Goal: Task Accomplishment & Management: Manage account settings

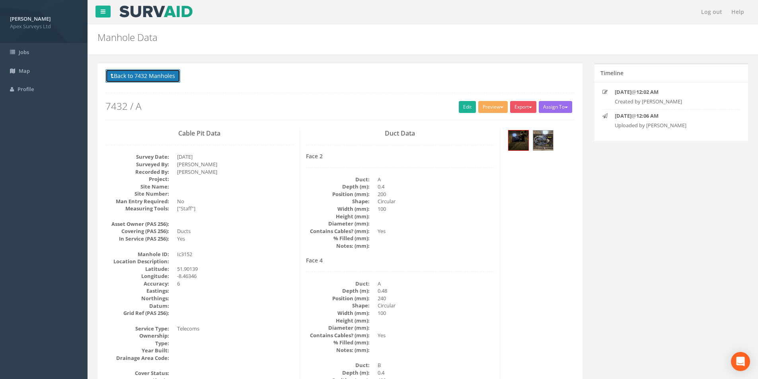
click at [146, 77] on button "Back to 7432 Manholes" at bounding box center [142, 76] width 75 height 14
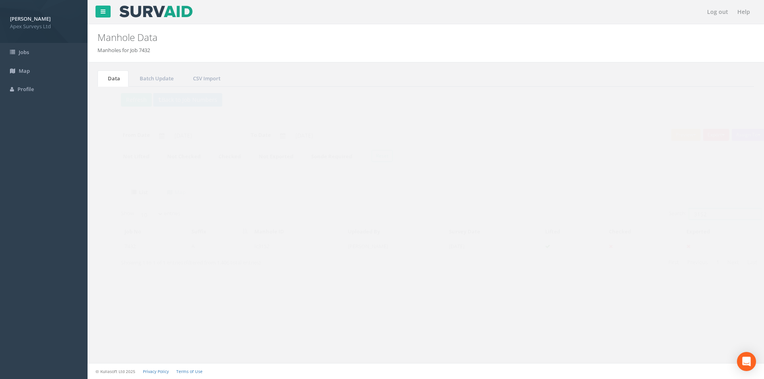
drag, startPoint x: 708, startPoint y: 216, endPoint x: 670, endPoint y: 207, distance: 39.8
click at [671, 214] on label "Search: 3152" at bounding box center [700, 214] width 93 height 12
click at [149, 98] on button "Back to Job Numbers" at bounding box center [172, 100] width 69 height 14
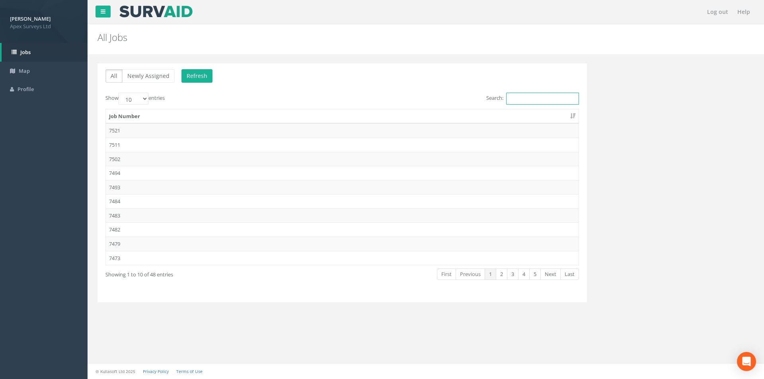
click at [515, 97] on input "Search:" at bounding box center [542, 99] width 73 height 12
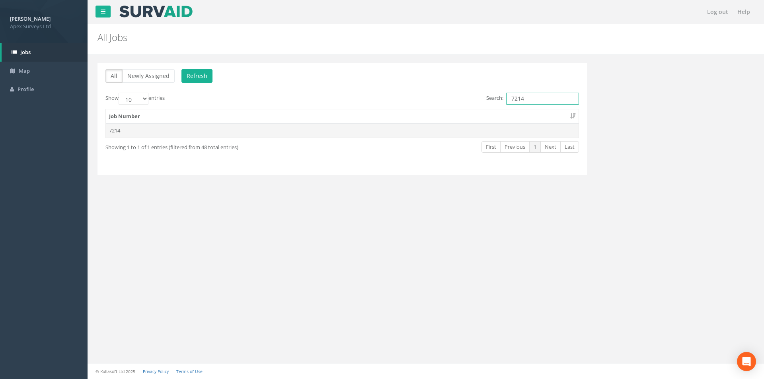
type input "7214"
click at [252, 127] on td "7214" at bounding box center [342, 130] width 473 height 14
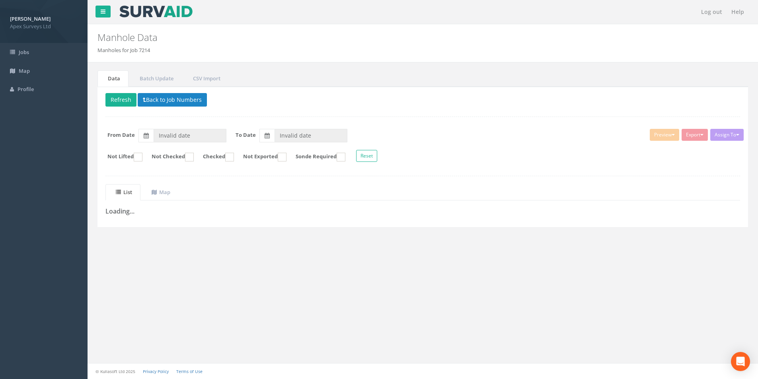
type input "[DATE]"
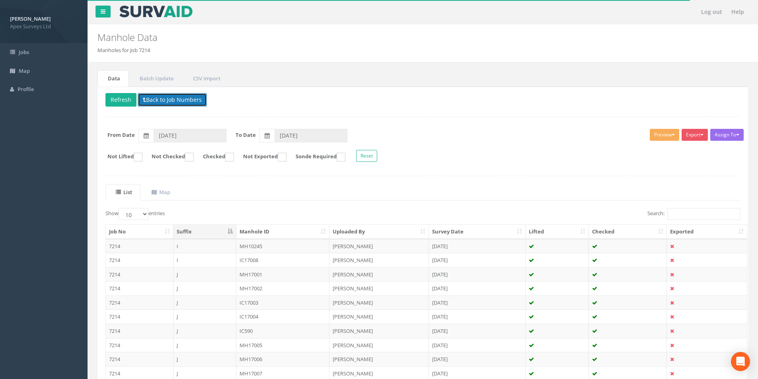
click at [150, 99] on button "Back to Job Numbers" at bounding box center [172, 100] width 69 height 14
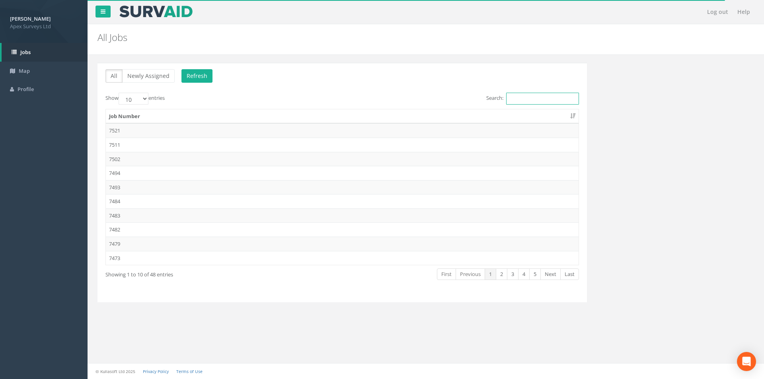
click at [519, 97] on input "Search:" at bounding box center [542, 99] width 73 height 12
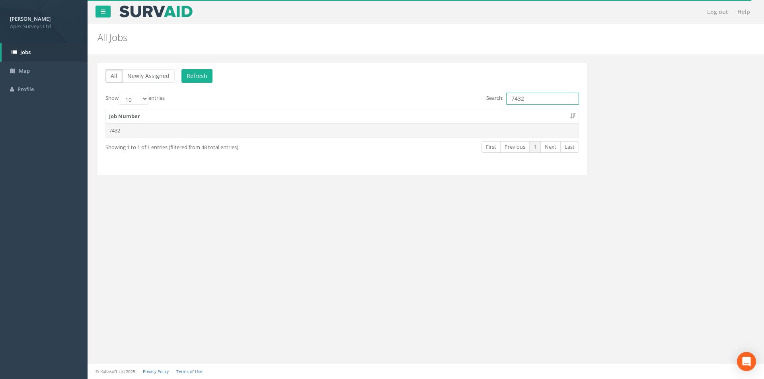
type input "7432"
click at [402, 133] on td "7432" at bounding box center [342, 130] width 473 height 14
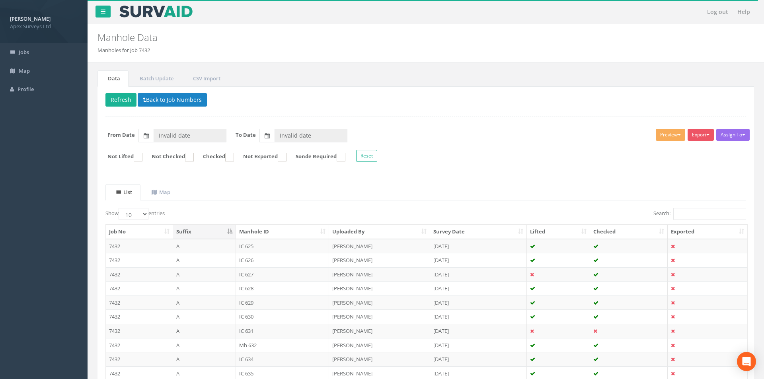
type input "[DATE]"
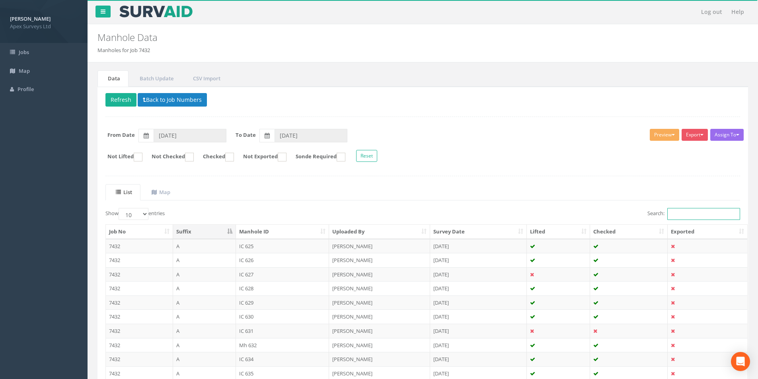
click at [702, 218] on input "Search:" at bounding box center [704, 214] width 73 height 12
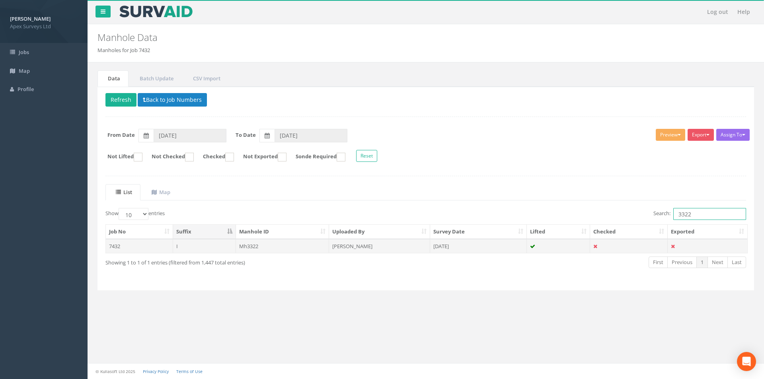
type input "3322"
click at [268, 247] on td "Mh3322" at bounding box center [283, 246] width 94 height 14
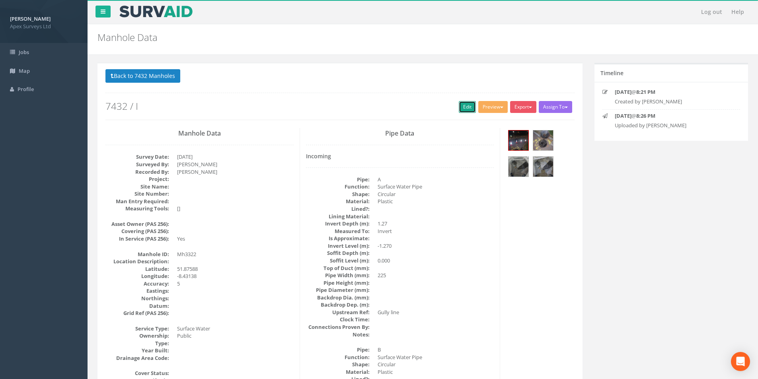
click at [465, 105] on link "Edit" at bounding box center [467, 107] width 17 height 12
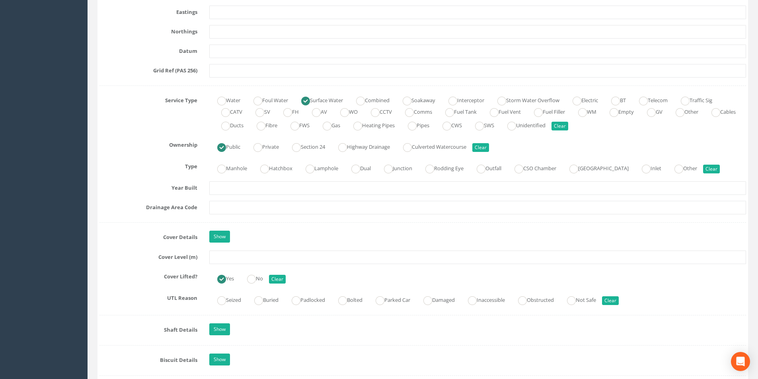
scroll to position [557, 0]
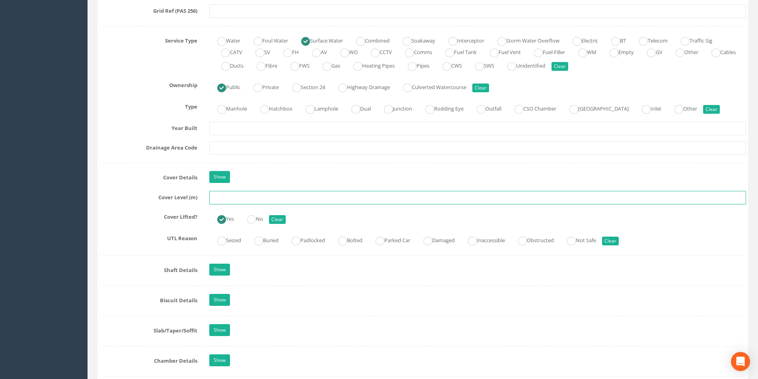
click at [235, 202] on input "text" at bounding box center [477, 198] width 537 height 14
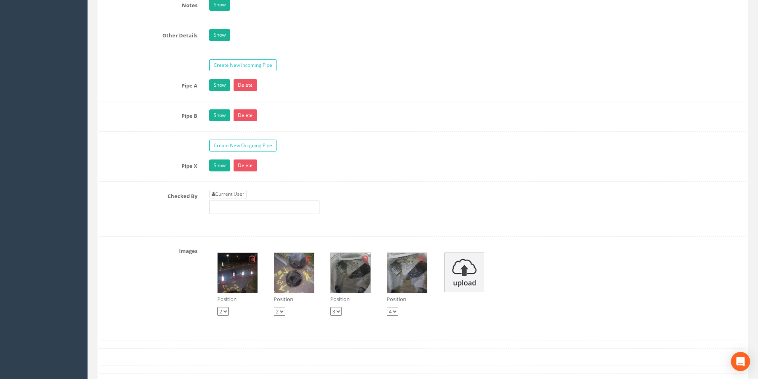
scroll to position [1274, 0]
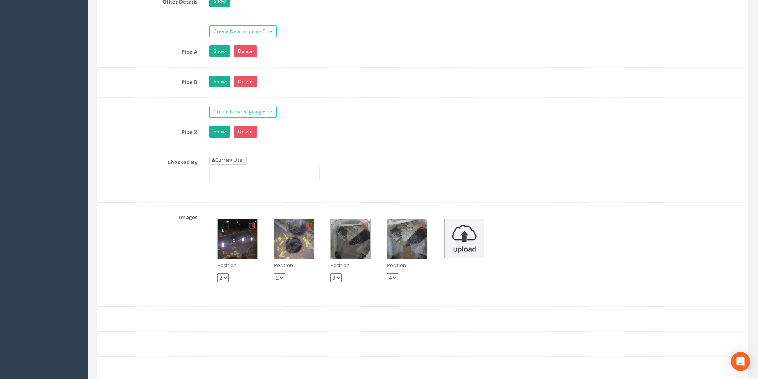
type input "4.88"
click at [231, 159] on link "Current User" at bounding box center [227, 160] width 37 height 9
type input "[PERSON_NAME]"
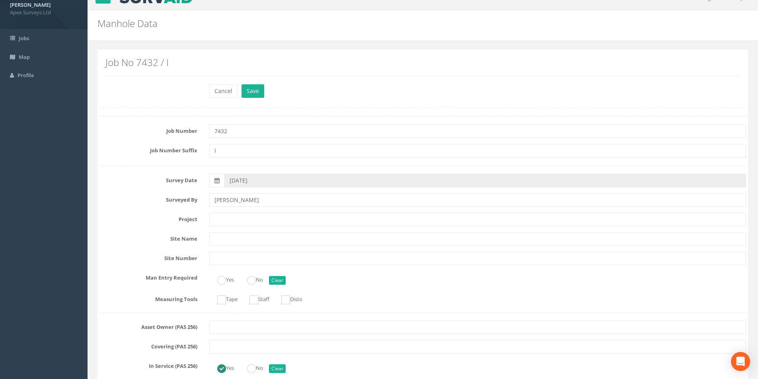
scroll to position [0, 0]
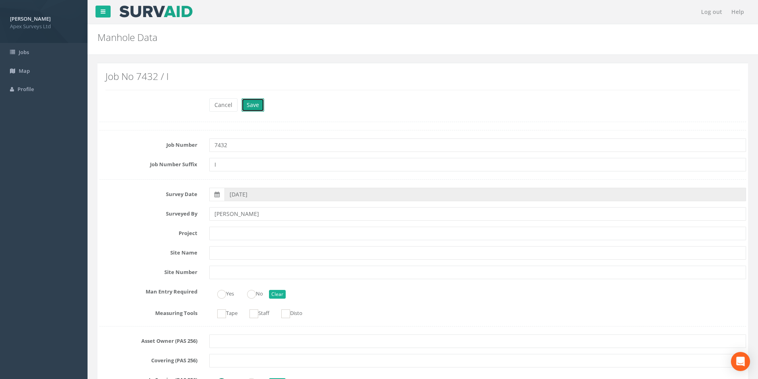
click at [255, 104] on button "Save" at bounding box center [253, 105] width 23 height 14
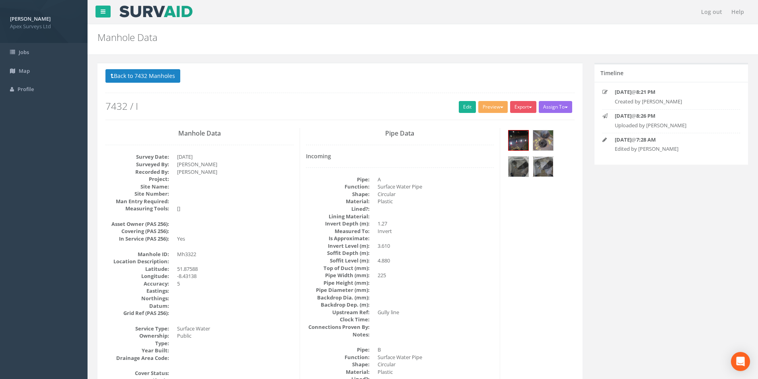
click at [546, 164] on img at bounding box center [543, 167] width 20 height 20
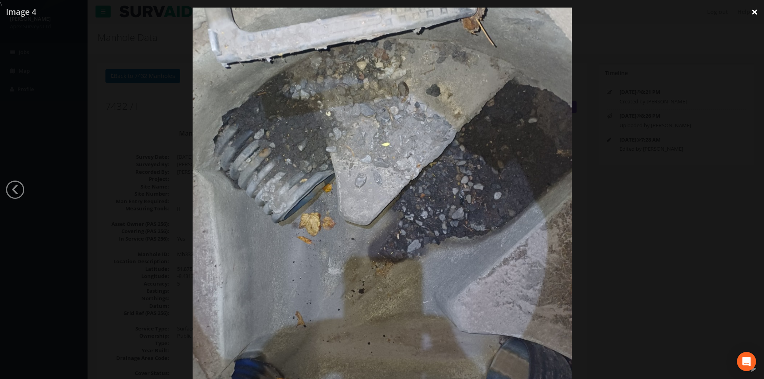
drag, startPoint x: 754, startPoint y: 10, endPoint x: 743, endPoint y: 17, distance: 13.0
click at [754, 10] on link "×" at bounding box center [755, 12] width 19 height 24
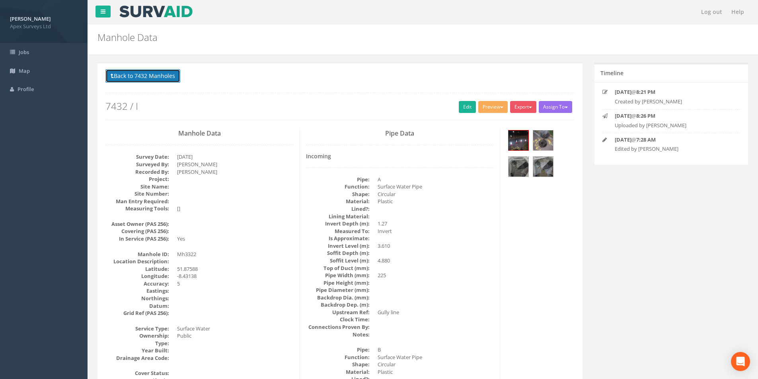
click at [133, 78] on button "Back to 7432 Manholes" at bounding box center [142, 76] width 75 height 14
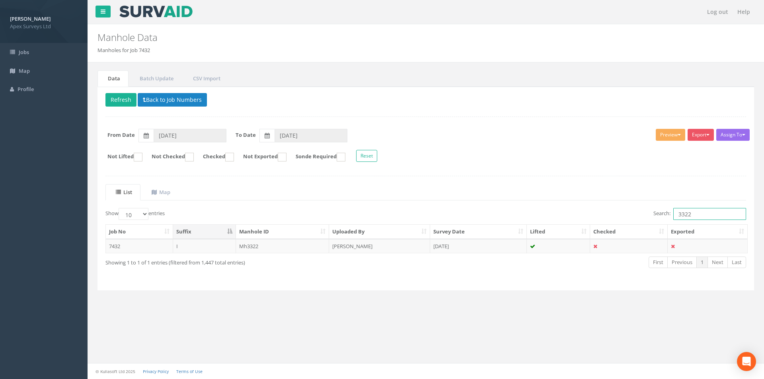
drag, startPoint x: 693, startPoint y: 213, endPoint x: 678, endPoint y: 215, distance: 15.8
click at [678, 215] on input "3322" at bounding box center [709, 214] width 73 height 12
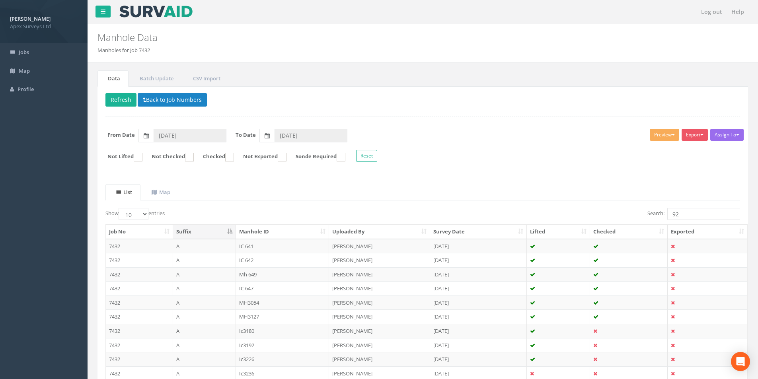
click at [295, 231] on th "Manhole ID" at bounding box center [283, 232] width 94 height 14
click at [697, 213] on input "92" at bounding box center [704, 214] width 73 height 12
drag, startPoint x: 697, startPoint y: 213, endPoint x: 672, endPoint y: 216, distance: 25.3
click at [672, 216] on input "92" at bounding box center [704, 214] width 73 height 12
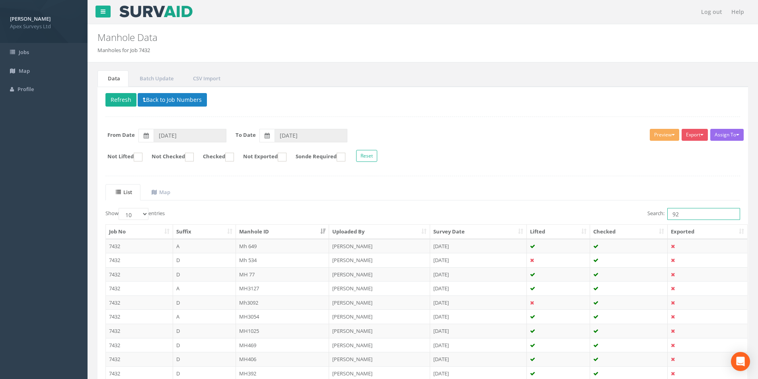
type input "9"
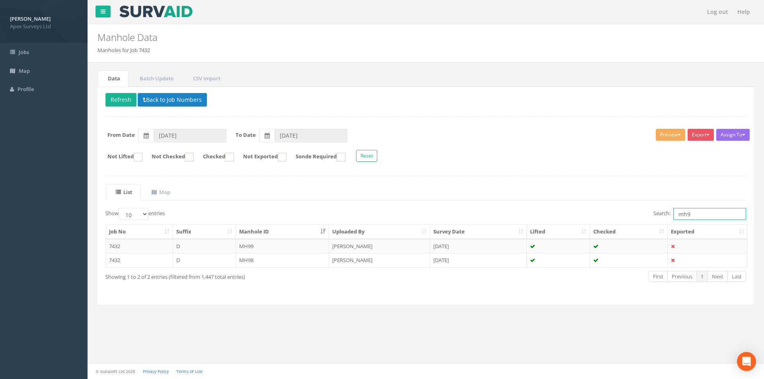
drag, startPoint x: 685, startPoint y: 216, endPoint x: 677, endPoint y: 216, distance: 8.4
click at [677, 216] on input "mh9" at bounding box center [709, 214] width 73 height 12
type input "ic9"
click at [240, 246] on td "Ic92" at bounding box center [283, 246] width 94 height 14
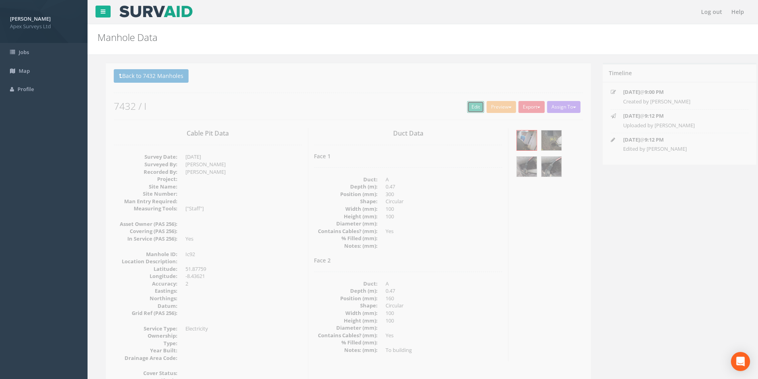
click at [466, 109] on link "Edit" at bounding box center [467, 107] width 17 height 12
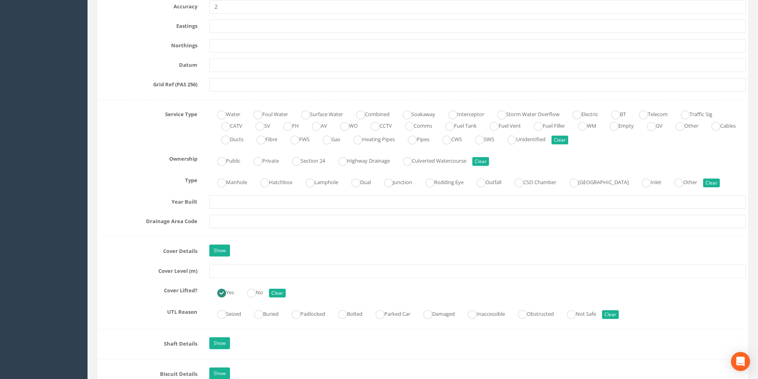
scroll to position [557, 0]
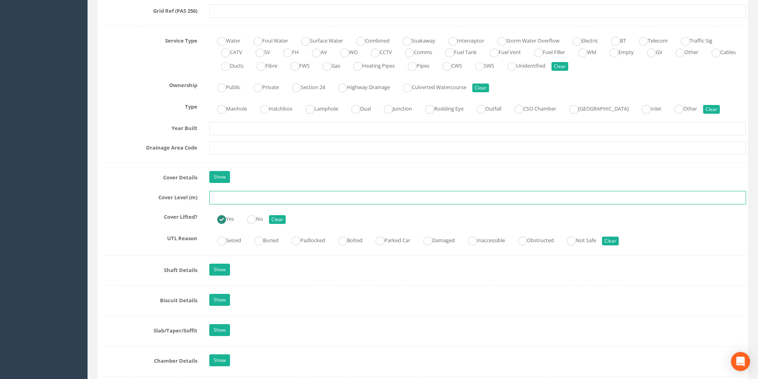
click at [283, 199] on input "text" at bounding box center [477, 198] width 537 height 14
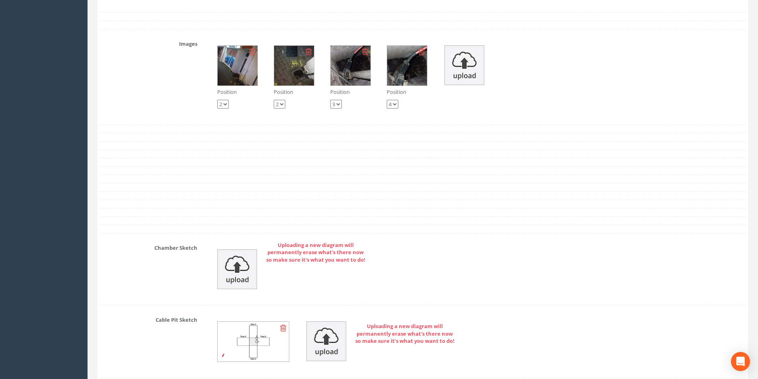
scroll to position [1276, 0]
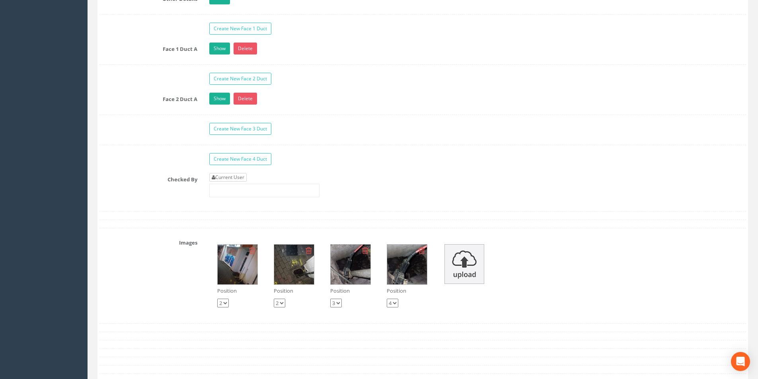
type input "2.81"
click at [233, 173] on link "Current User" at bounding box center [227, 177] width 37 height 9
type input "[PERSON_NAME]"
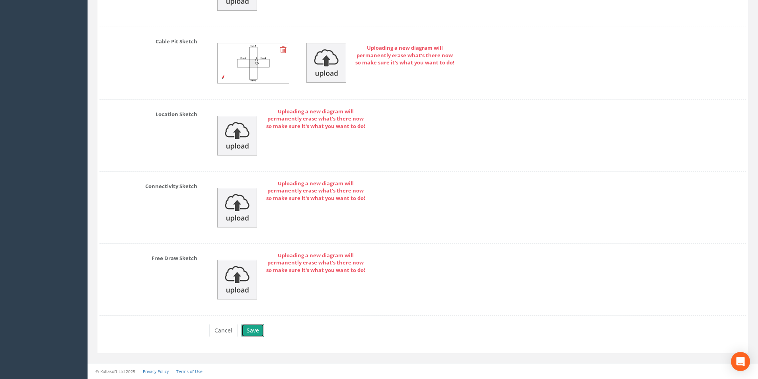
click at [257, 333] on button "Save" at bounding box center [253, 331] width 23 height 14
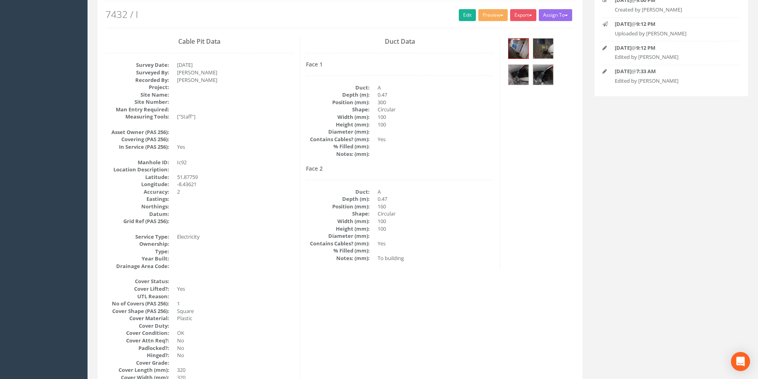
scroll to position [52, 0]
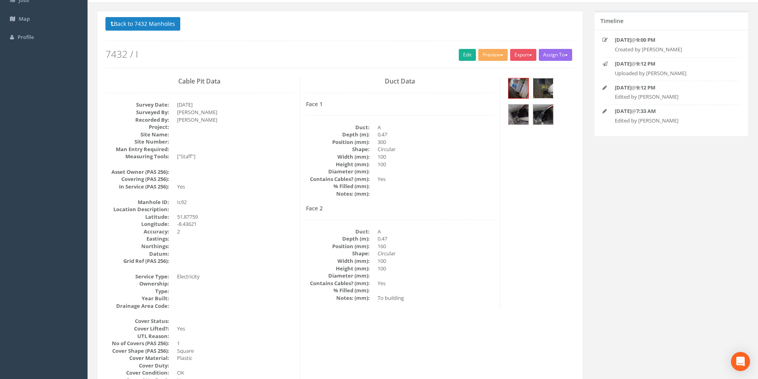
click at [541, 90] on img at bounding box center [543, 88] width 20 height 20
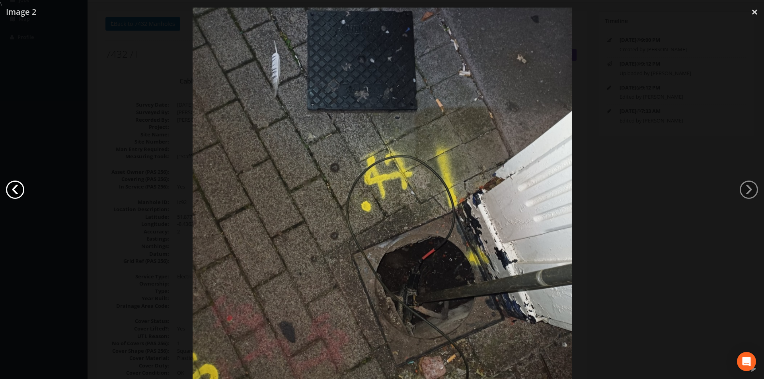
click at [18, 189] on link "‹" at bounding box center [15, 190] width 18 height 18
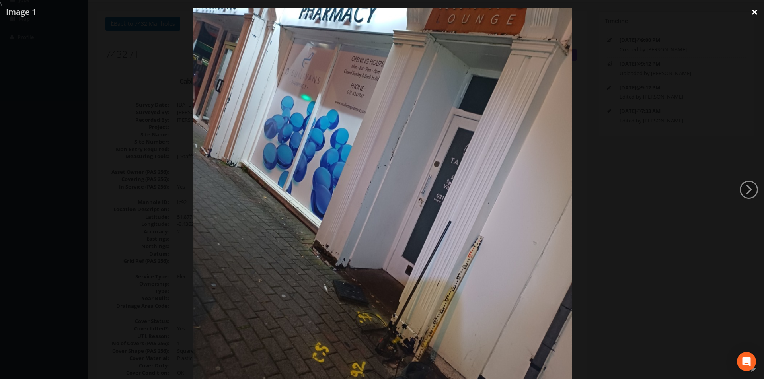
click at [758, 14] on link "×" at bounding box center [755, 12] width 19 height 24
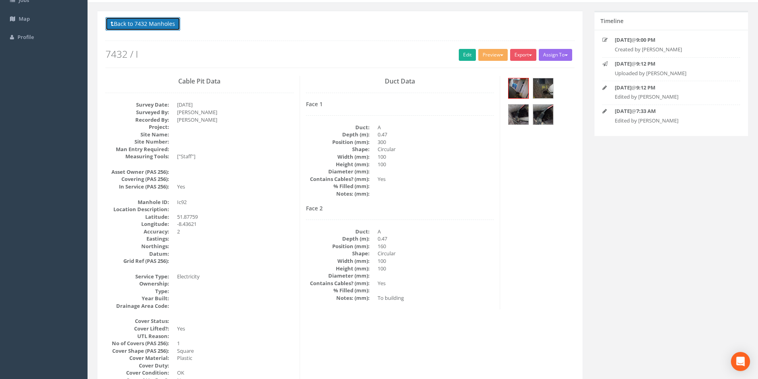
click at [141, 25] on button "Back to 7432 Manholes" at bounding box center [142, 24] width 75 height 14
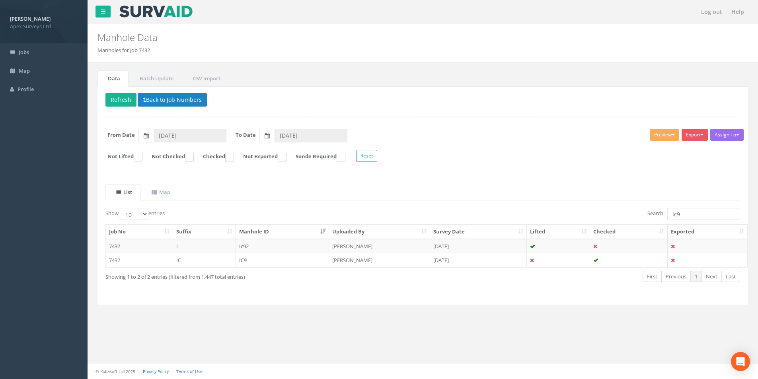
scroll to position [0, 0]
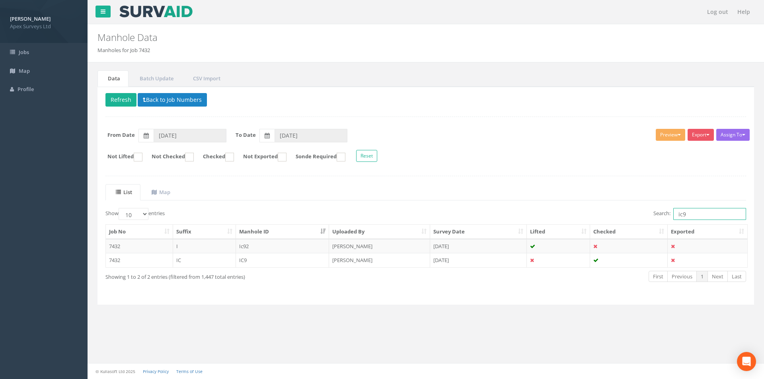
drag, startPoint x: 703, startPoint y: 214, endPoint x: 677, endPoint y: 215, distance: 25.9
click at [677, 215] on input "ic9" at bounding box center [709, 214] width 73 height 12
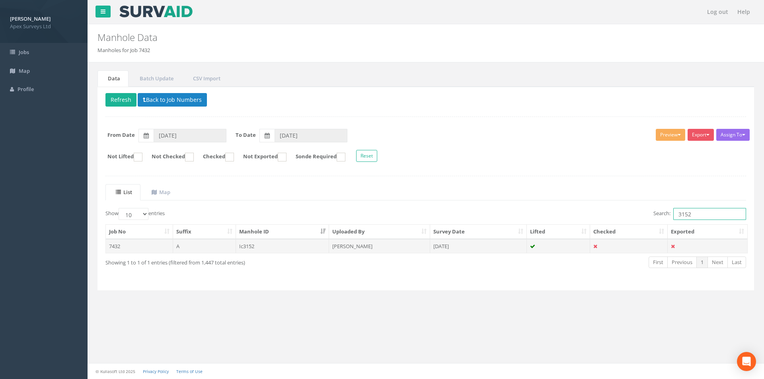
type input "3152"
click at [404, 249] on td "[PERSON_NAME]" at bounding box center [379, 246] width 101 height 14
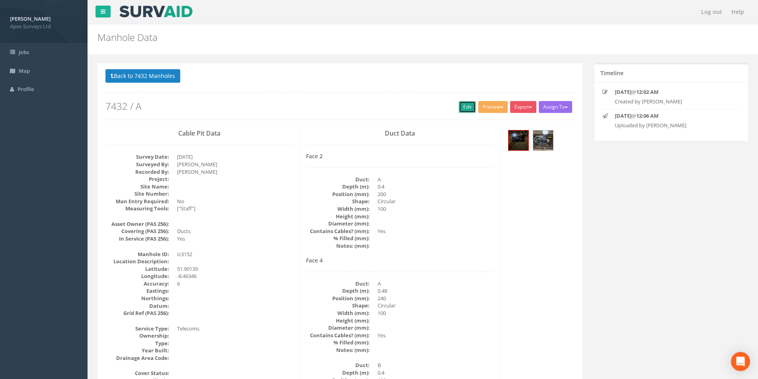
click at [460, 109] on link "Edit" at bounding box center [467, 107] width 17 height 12
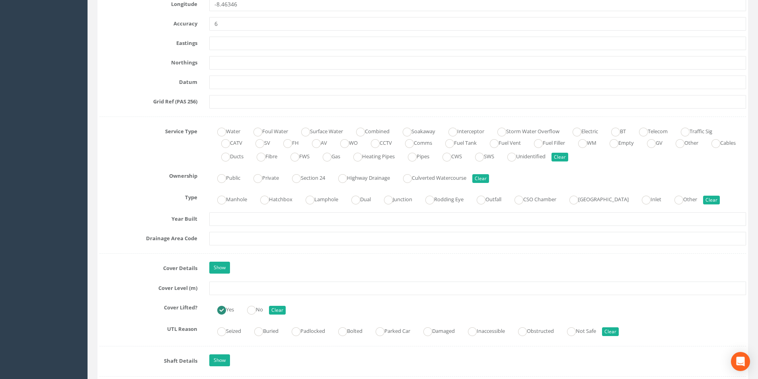
scroll to position [478, 0]
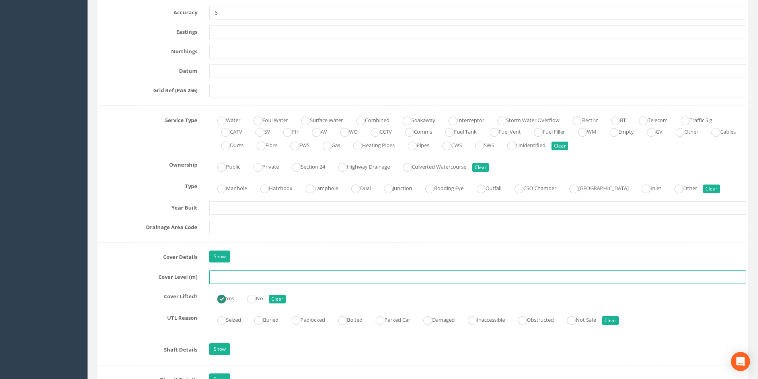
click at [262, 280] on input "text" at bounding box center [477, 278] width 537 height 14
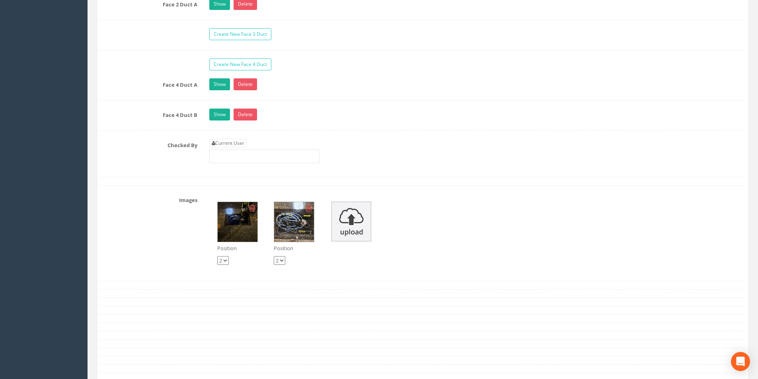
scroll to position [1353, 0]
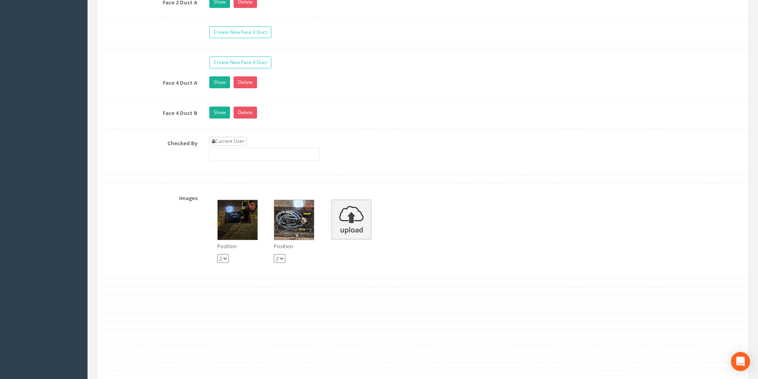
type input "3.77"
click at [235, 143] on link "Current User" at bounding box center [227, 141] width 37 height 9
type input "[PERSON_NAME]"
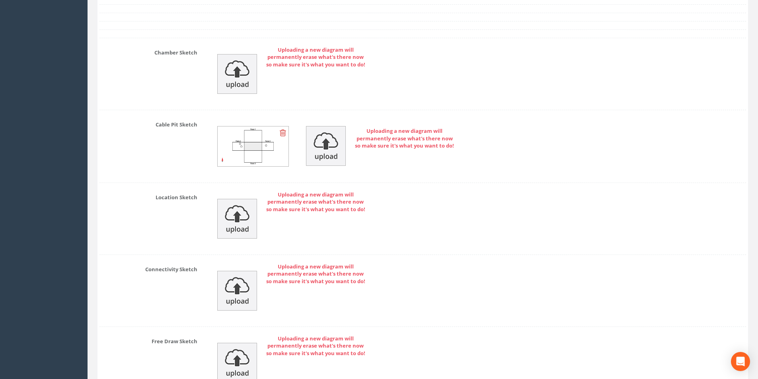
scroll to position [1786, 0]
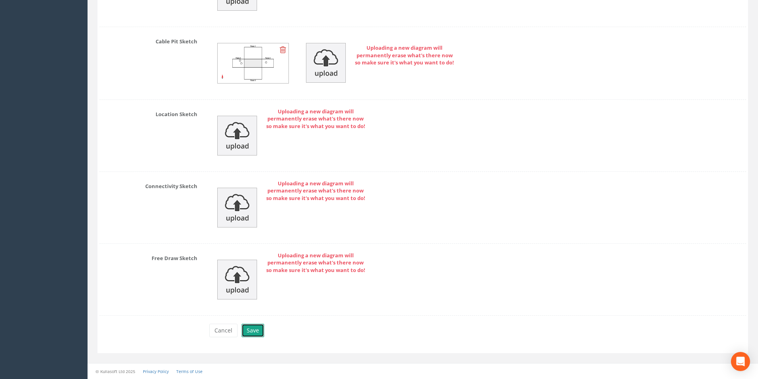
click at [248, 330] on button "Save" at bounding box center [253, 331] width 23 height 14
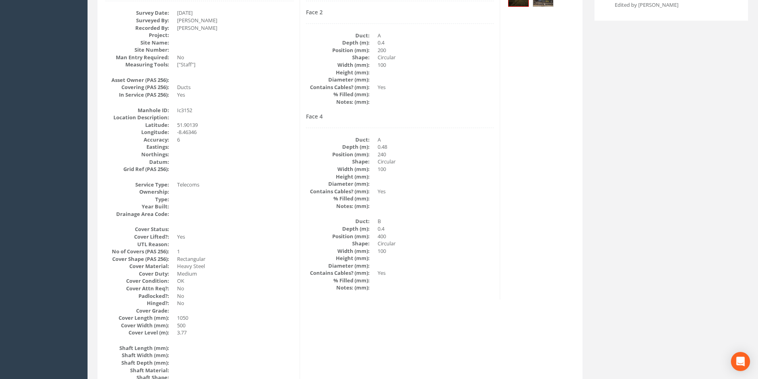
scroll to position [52, 0]
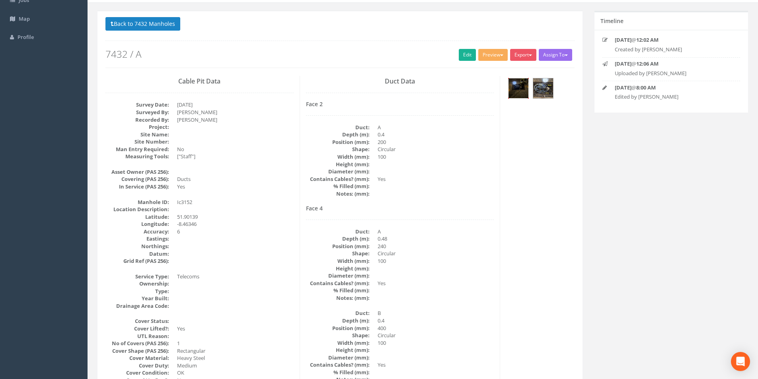
click at [523, 89] on img at bounding box center [519, 88] width 20 height 20
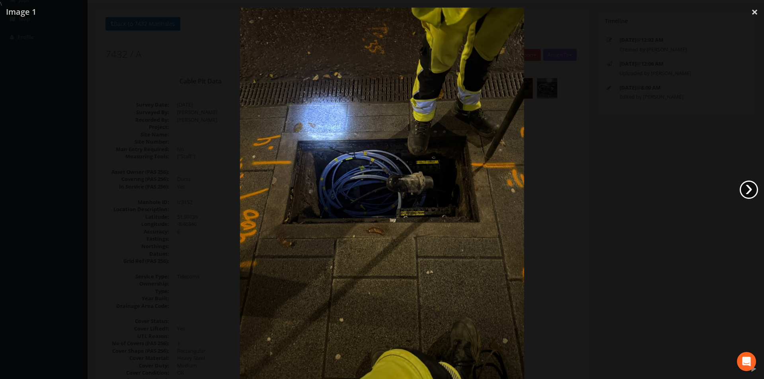
click at [745, 190] on link "›" at bounding box center [749, 190] width 18 height 18
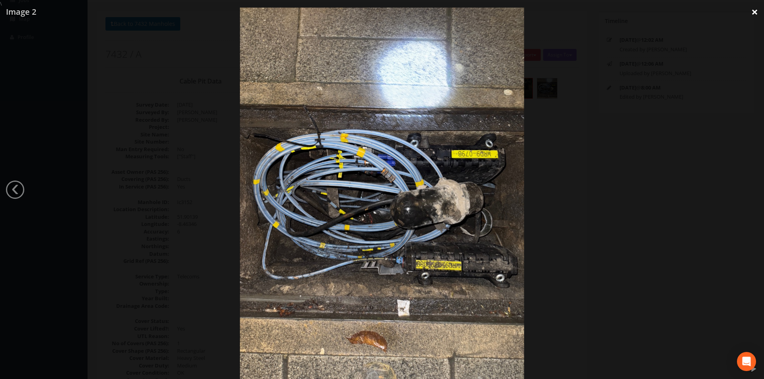
click at [755, 12] on link "×" at bounding box center [755, 12] width 19 height 24
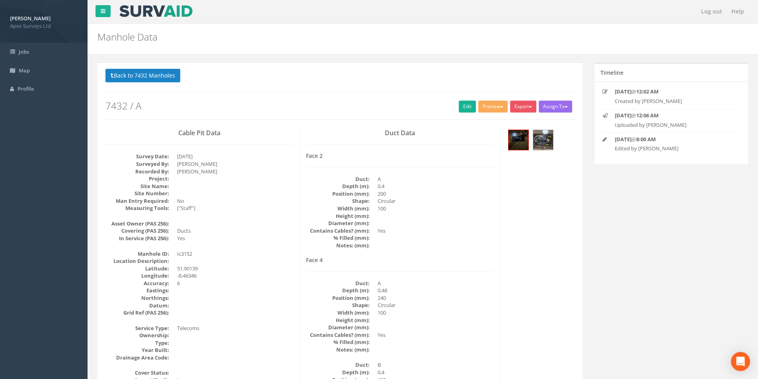
scroll to position [0, 0]
click at [131, 78] on button "Back to 7432 Manholes" at bounding box center [142, 76] width 75 height 14
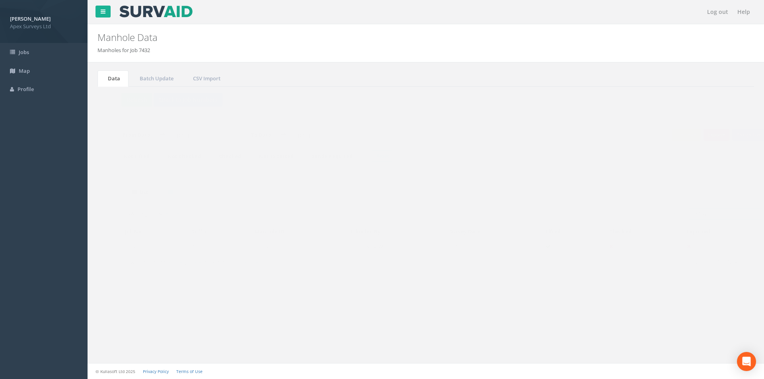
drag, startPoint x: 704, startPoint y: 217, endPoint x: 676, endPoint y: 217, distance: 27.9
click at [676, 217] on input "3152" at bounding box center [709, 214] width 73 height 12
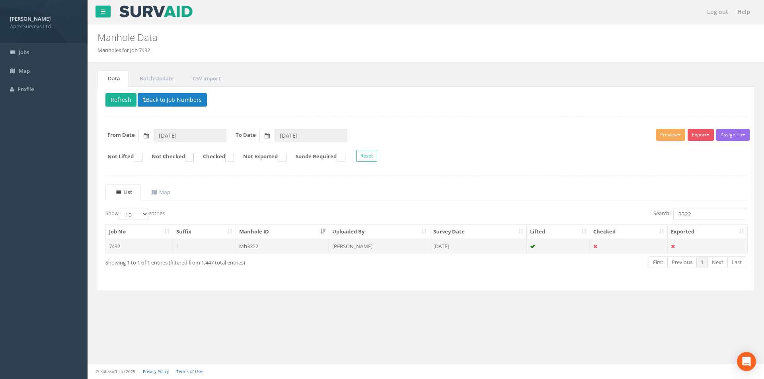
click at [463, 243] on td "[DATE]" at bounding box center [478, 246] width 97 height 14
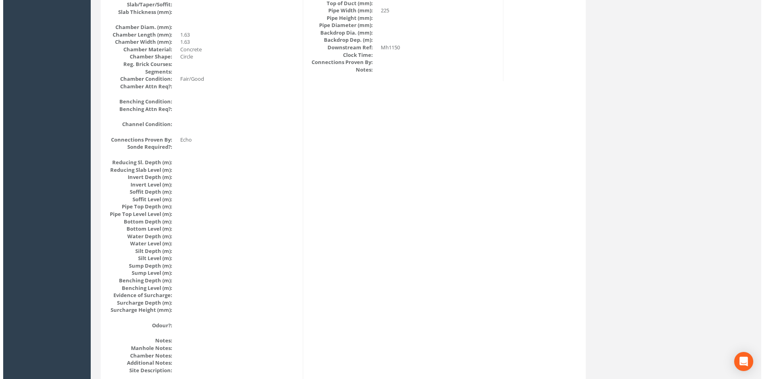
scroll to position [848, 0]
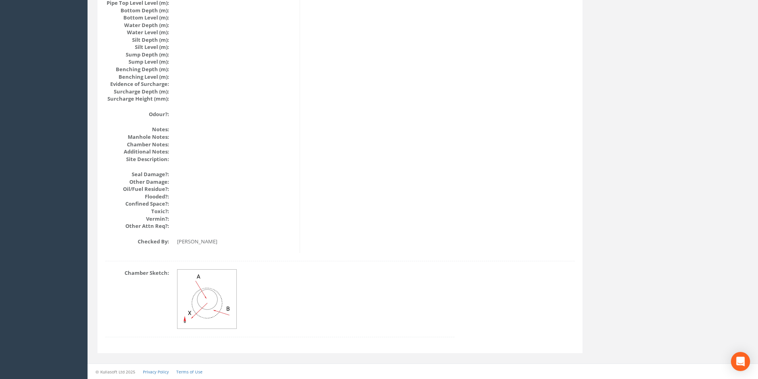
click at [206, 302] on img at bounding box center [208, 300] width 60 height 60
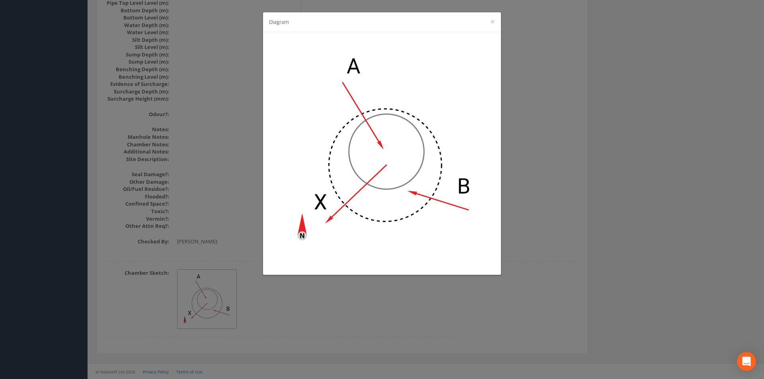
click at [497, 20] on div "Diagram ×" at bounding box center [382, 22] width 238 height 20
click at [494, 24] on button "×" at bounding box center [492, 22] width 5 height 8
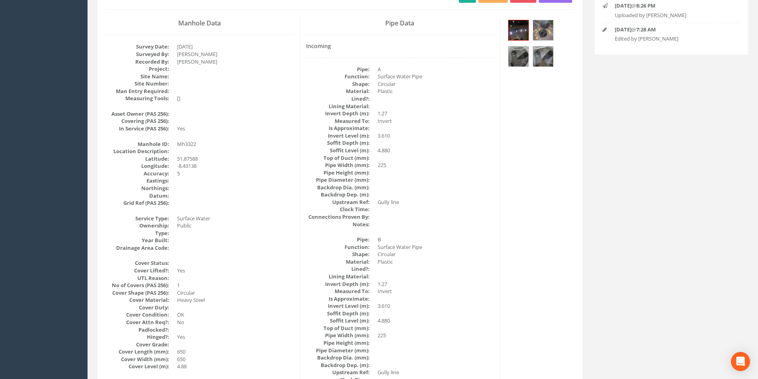
scroll to position [92, 0]
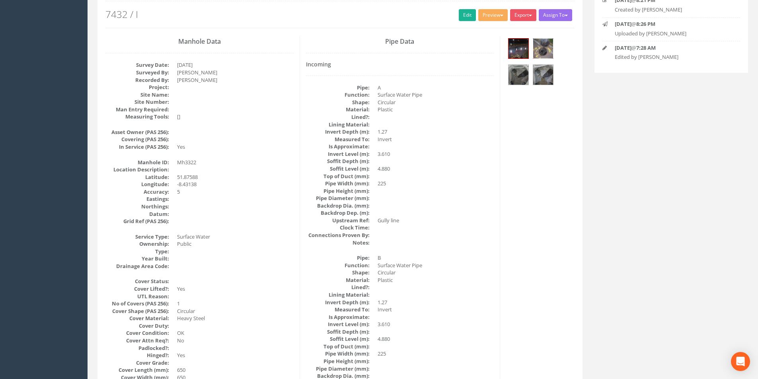
click at [548, 50] on img at bounding box center [543, 49] width 20 height 20
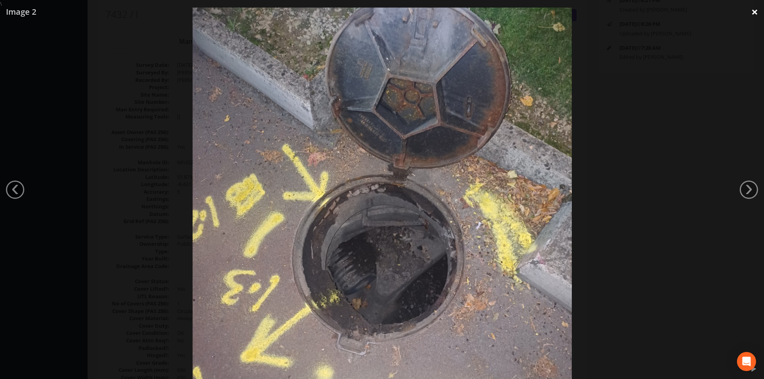
click at [758, 10] on link "×" at bounding box center [755, 12] width 19 height 24
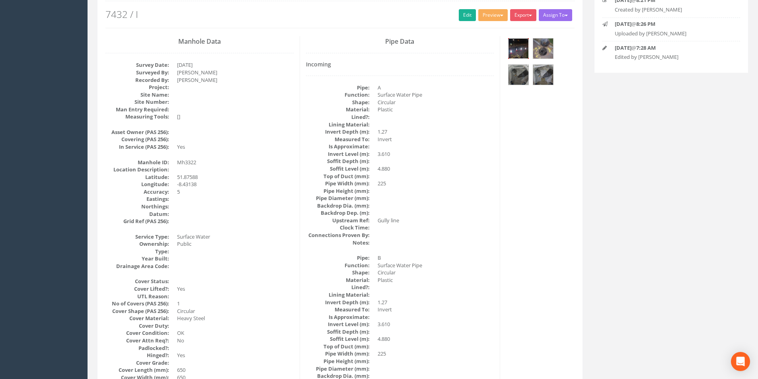
click at [521, 47] on img at bounding box center [519, 49] width 20 height 20
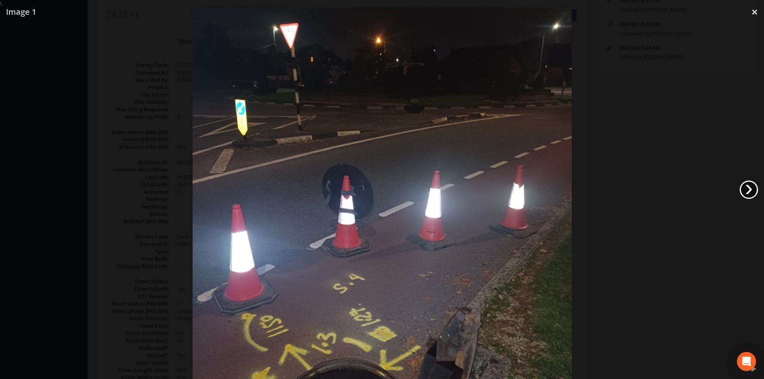
click at [755, 189] on link "›" at bounding box center [749, 190] width 18 height 18
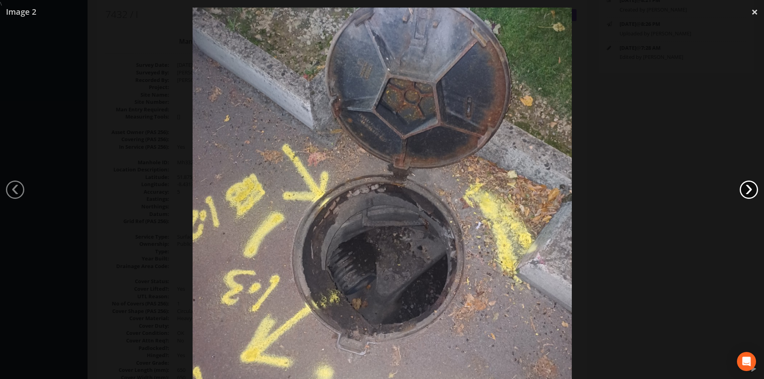
click at [755, 189] on link "›" at bounding box center [749, 190] width 18 height 18
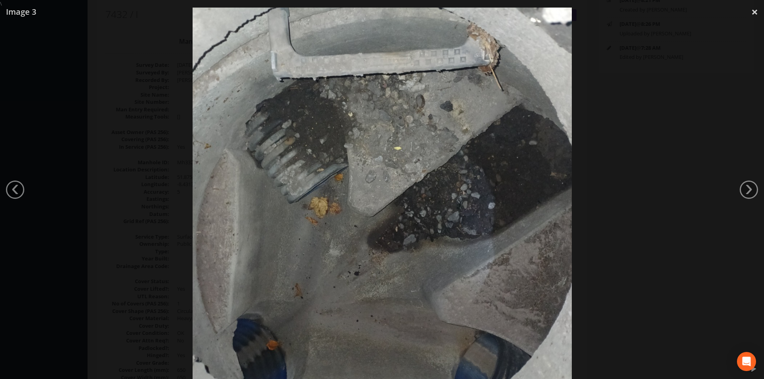
click at [24, 193] on div at bounding box center [382, 197] width 764 height 379
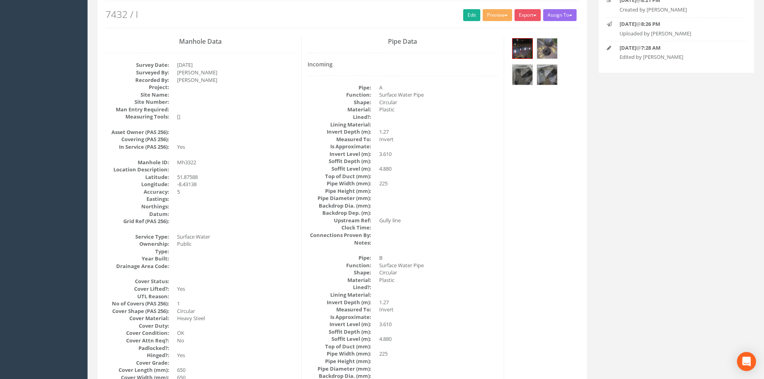
click at [23, 191] on link "‹" at bounding box center [15, 190] width 18 height 18
click at [538, 51] on img at bounding box center [543, 49] width 20 height 20
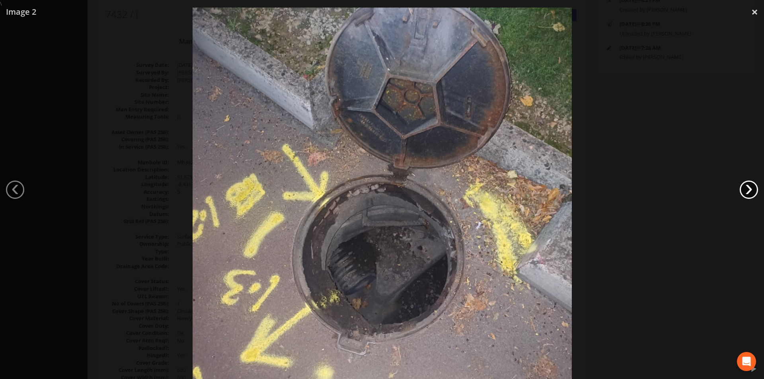
click at [751, 193] on link "›" at bounding box center [749, 190] width 18 height 18
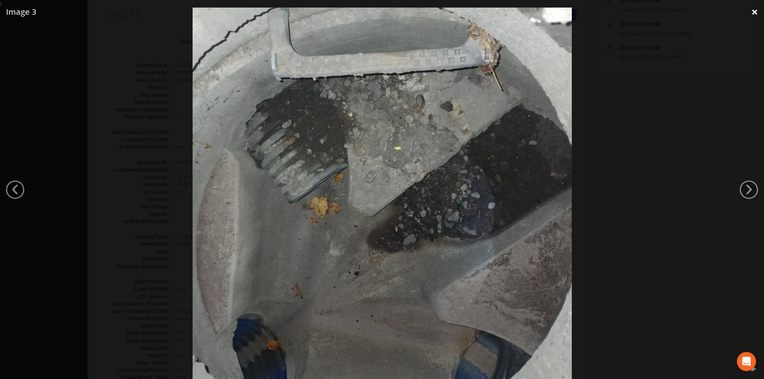
click at [751, 8] on link "×" at bounding box center [755, 12] width 19 height 24
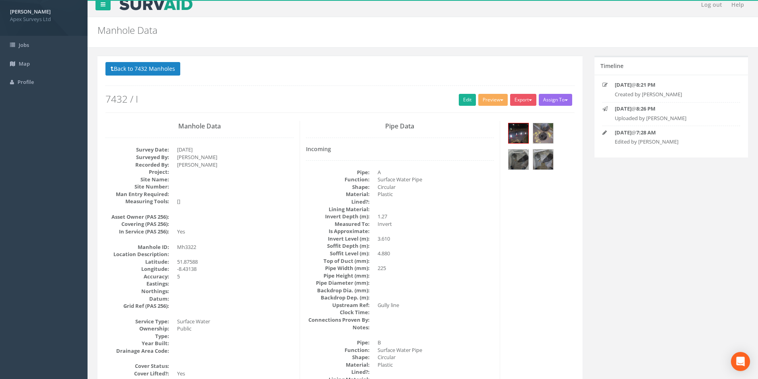
scroll to position [0, 0]
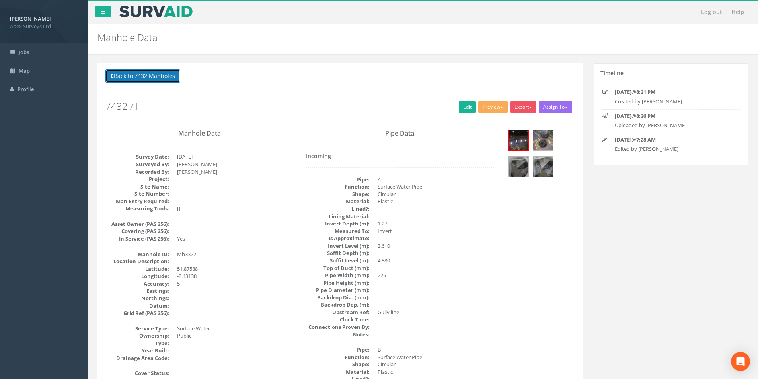
drag, startPoint x: 133, startPoint y: 74, endPoint x: 141, endPoint y: 78, distance: 8.7
click at [133, 74] on button "Back to 7432 Manholes" at bounding box center [142, 76] width 75 height 14
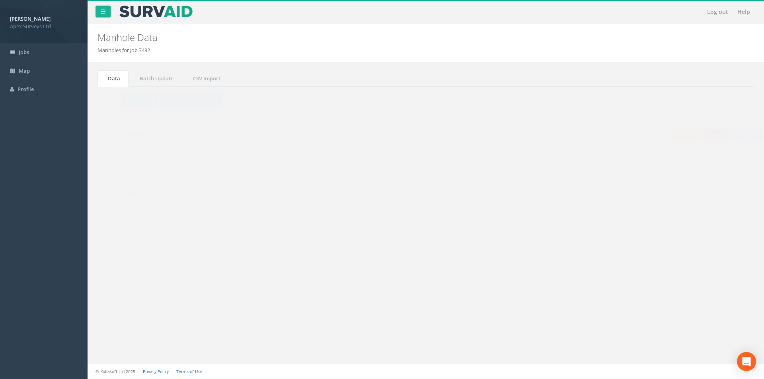
drag, startPoint x: 696, startPoint y: 215, endPoint x: 668, endPoint y: 216, distance: 27.9
click at [668, 216] on label "Search: 3322" at bounding box center [700, 214] width 93 height 12
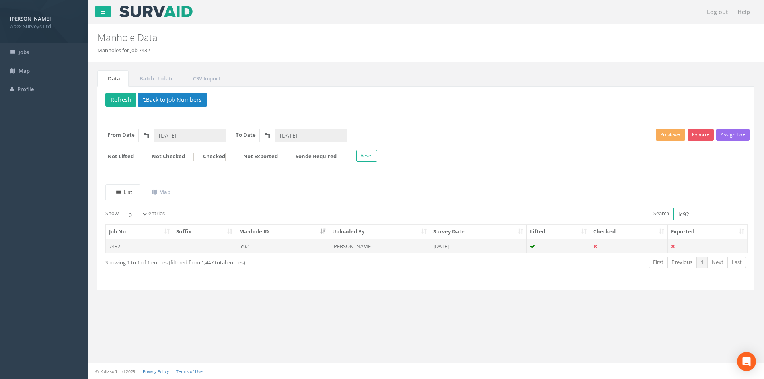
type input "ic92"
click at [302, 250] on td "Ic92" at bounding box center [283, 246] width 94 height 14
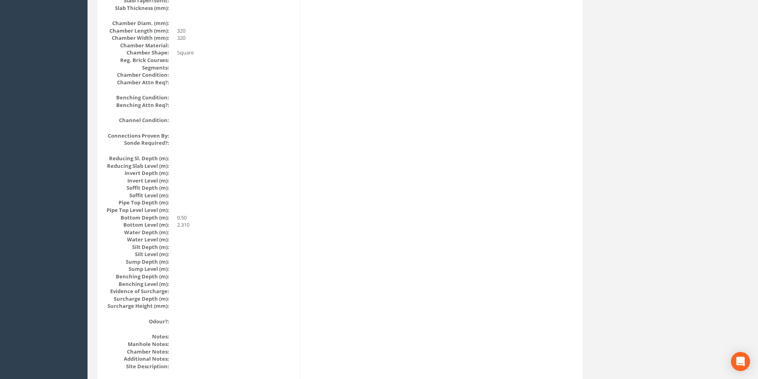
scroll to position [836, 0]
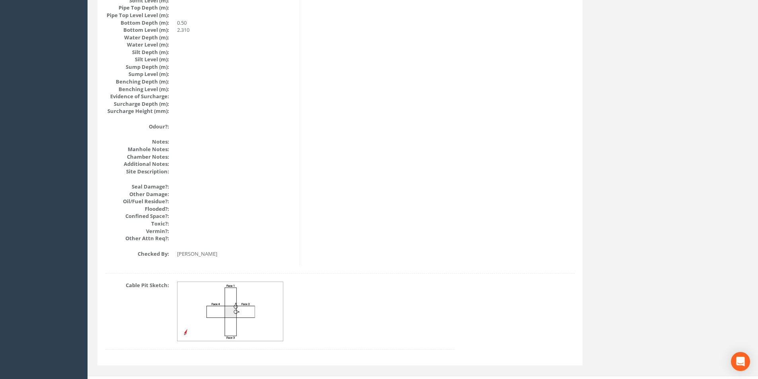
drag, startPoint x: 233, startPoint y: 317, endPoint x: 219, endPoint y: 309, distance: 16.2
click at [219, 309] on img at bounding box center [231, 311] width 106 height 59
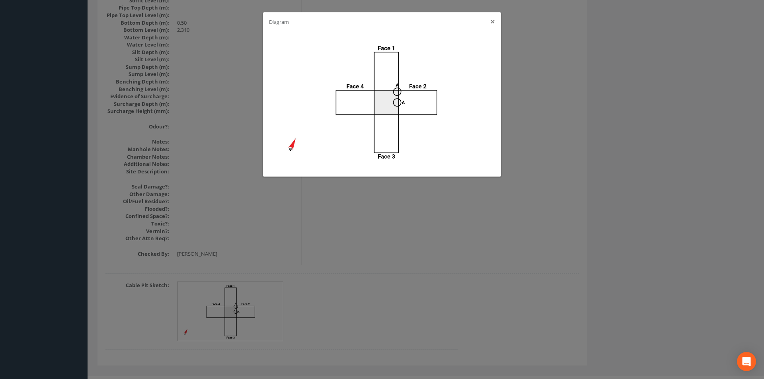
click at [492, 21] on button "×" at bounding box center [492, 22] width 5 height 8
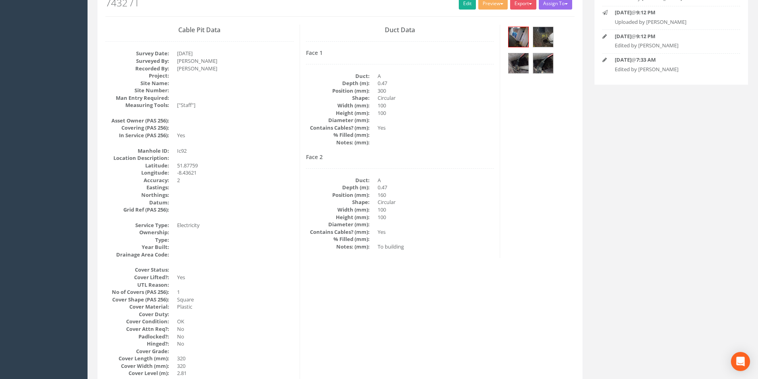
scroll to position [0, 0]
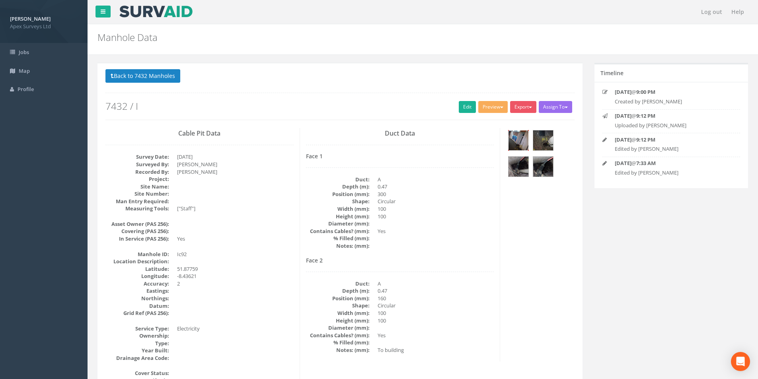
click at [520, 141] on img at bounding box center [519, 141] width 20 height 20
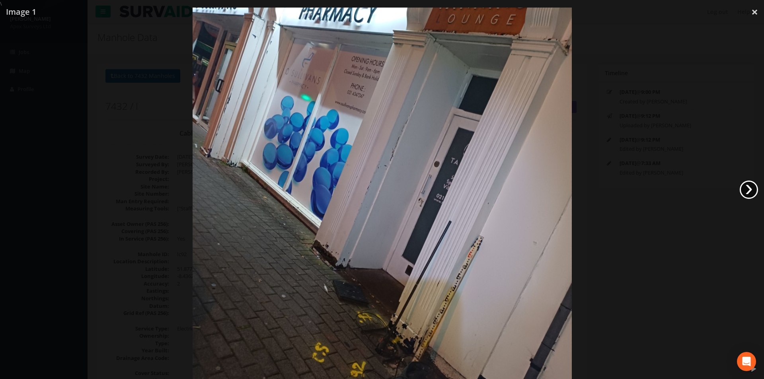
click at [749, 186] on link "›" at bounding box center [749, 190] width 18 height 18
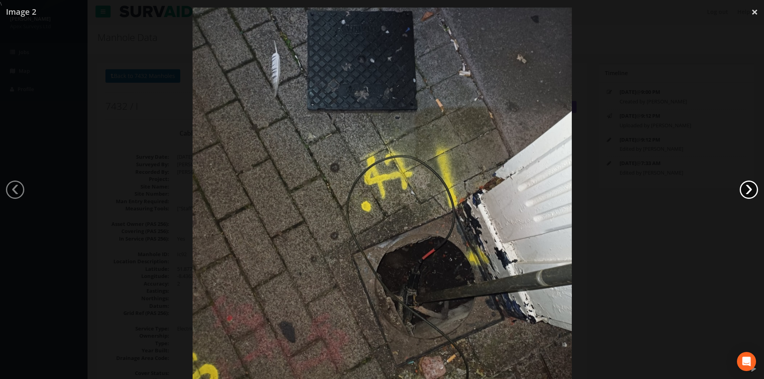
click at [749, 186] on link "›" at bounding box center [749, 190] width 18 height 18
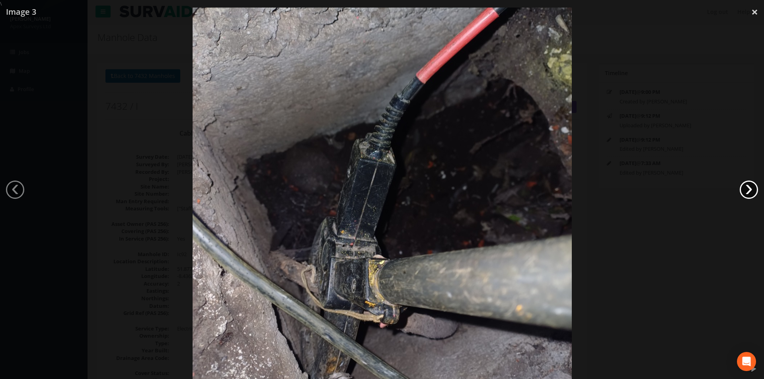
click at [745, 189] on link "›" at bounding box center [749, 190] width 18 height 18
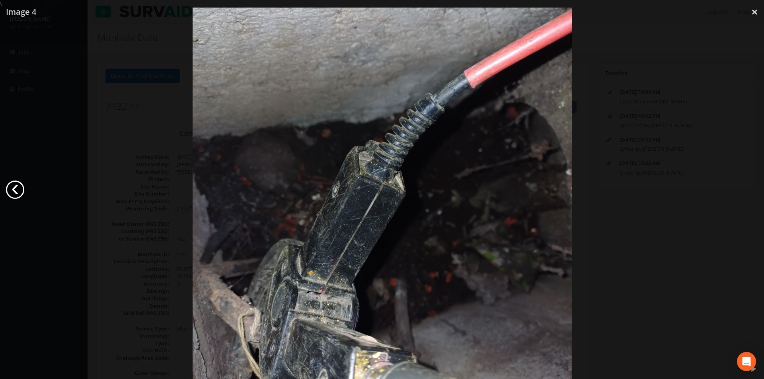
click at [14, 190] on link "‹" at bounding box center [15, 190] width 18 height 18
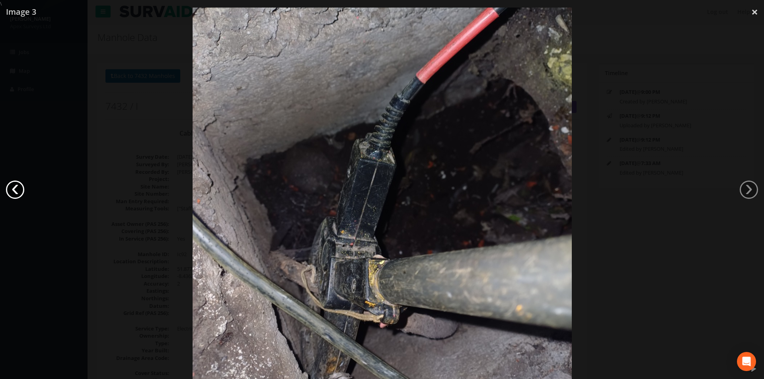
click at [16, 190] on link "‹" at bounding box center [15, 190] width 18 height 18
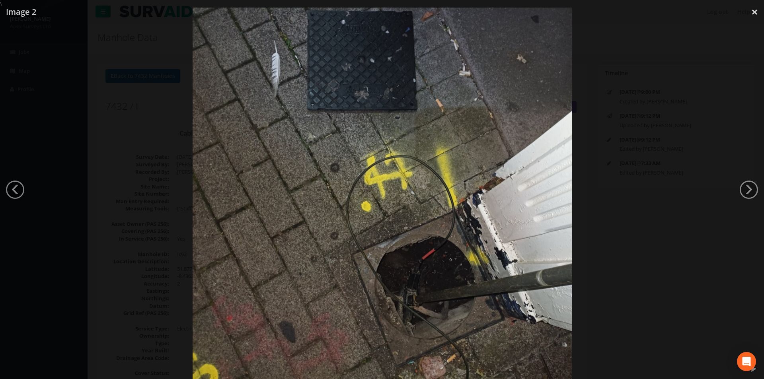
drag, startPoint x: 748, startPoint y: 186, endPoint x: 689, endPoint y: 217, distance: 66.9
click at [748, 186] on link "›" at bounding box center [749, 190] width 18 height 18
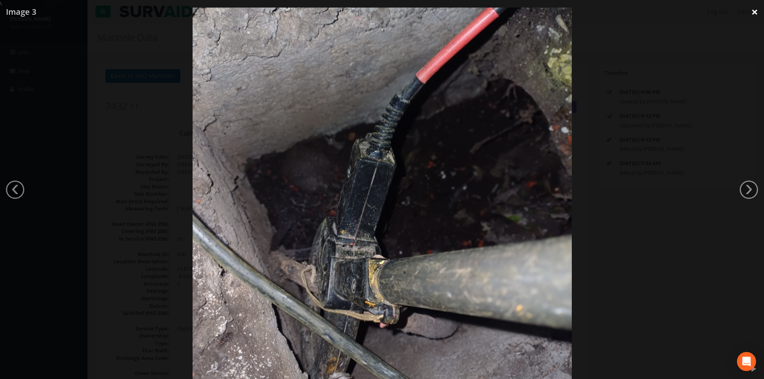
click at [751, 12] on link "×" at bounding box center [755, 12] width 19 height 24
